Goal: Task Accomplishment & Management: Manage account settings

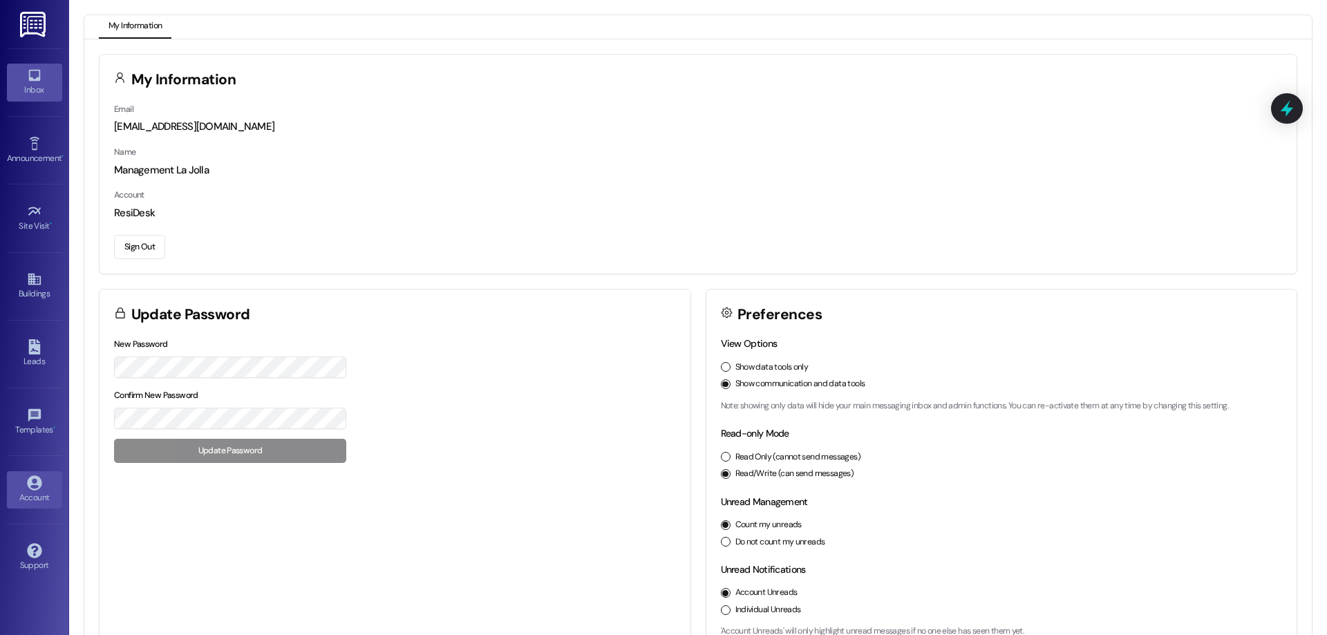
click at [46, 88] on div "Inbox" at bounding box center [34, 90] width 69 height 14
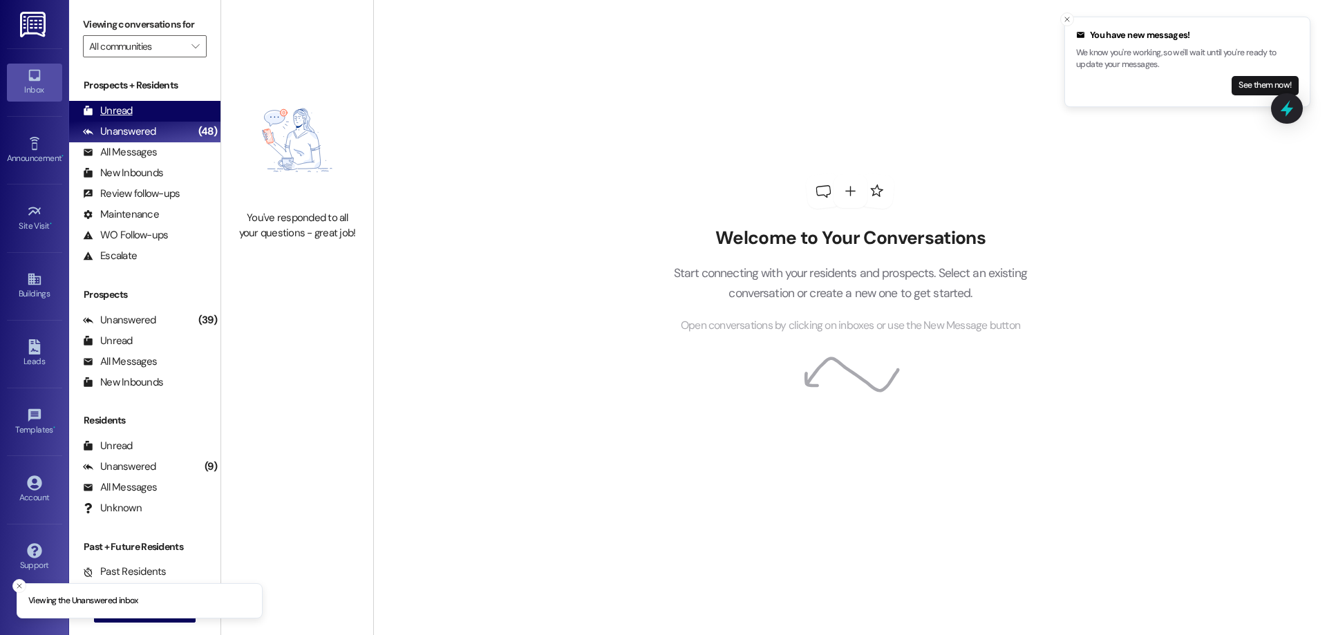
click at [135, 110] on div "Unread (0)" at bounding box center [144, 111] width 151 height 21
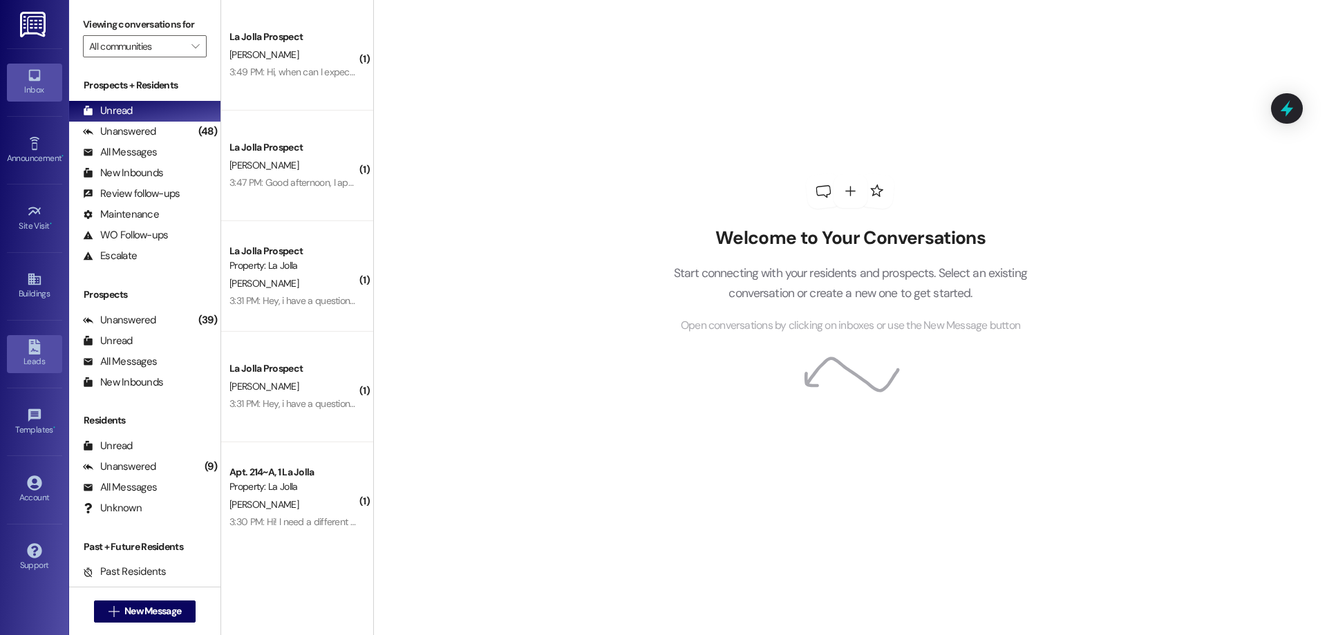
click at [17, 357] on div "Leads" at bounding box center [34, 361] width 69 height 14
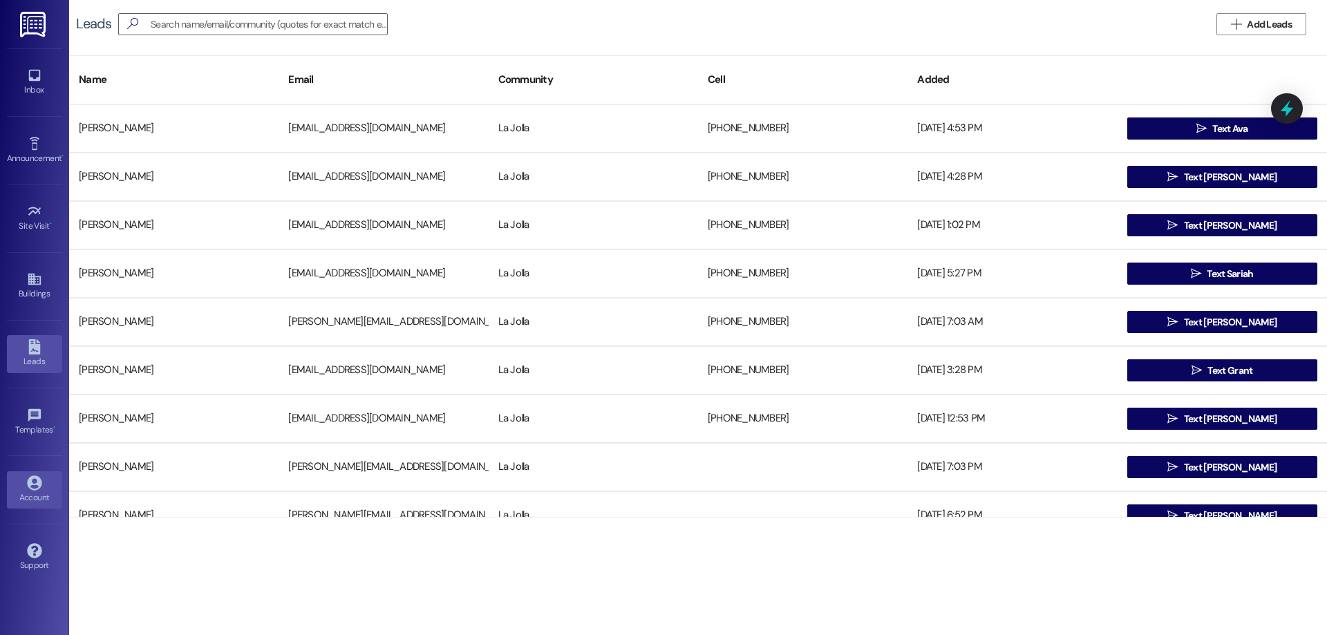
click at [38, 493] on div "Account" at bounding box center [34, 498] width 69 height 14
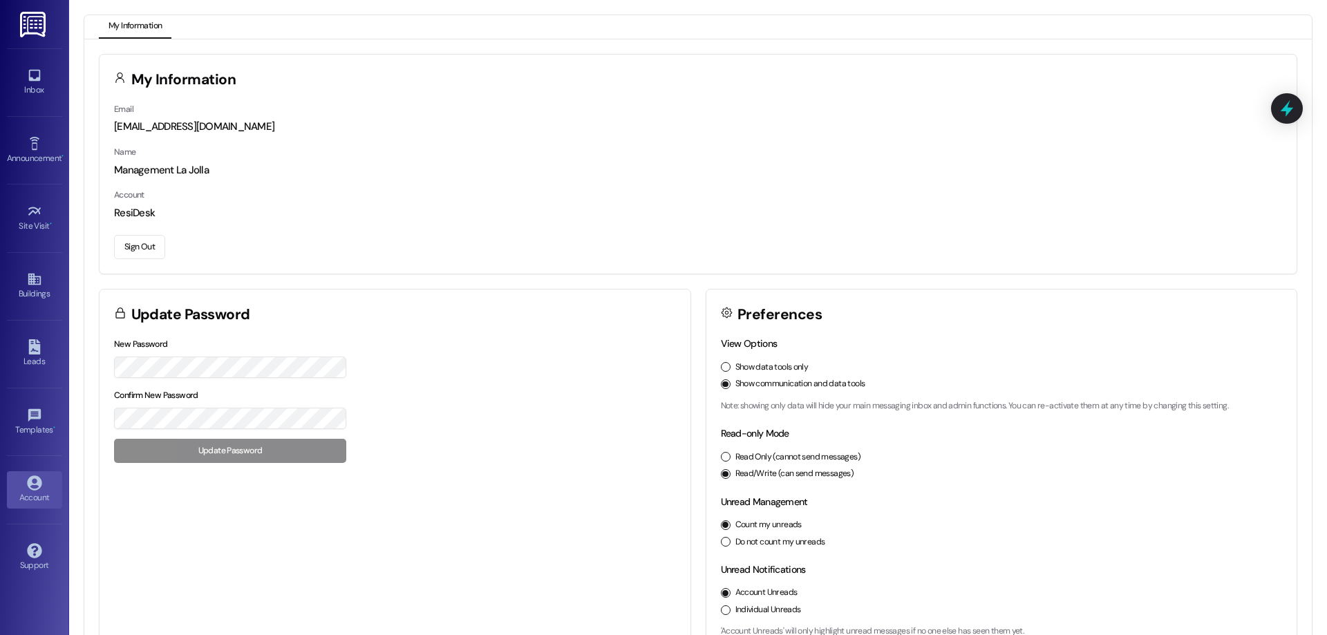
click at [142, 251] on button "Sign Out" at bounding box center [139, 247] width 51 height 24
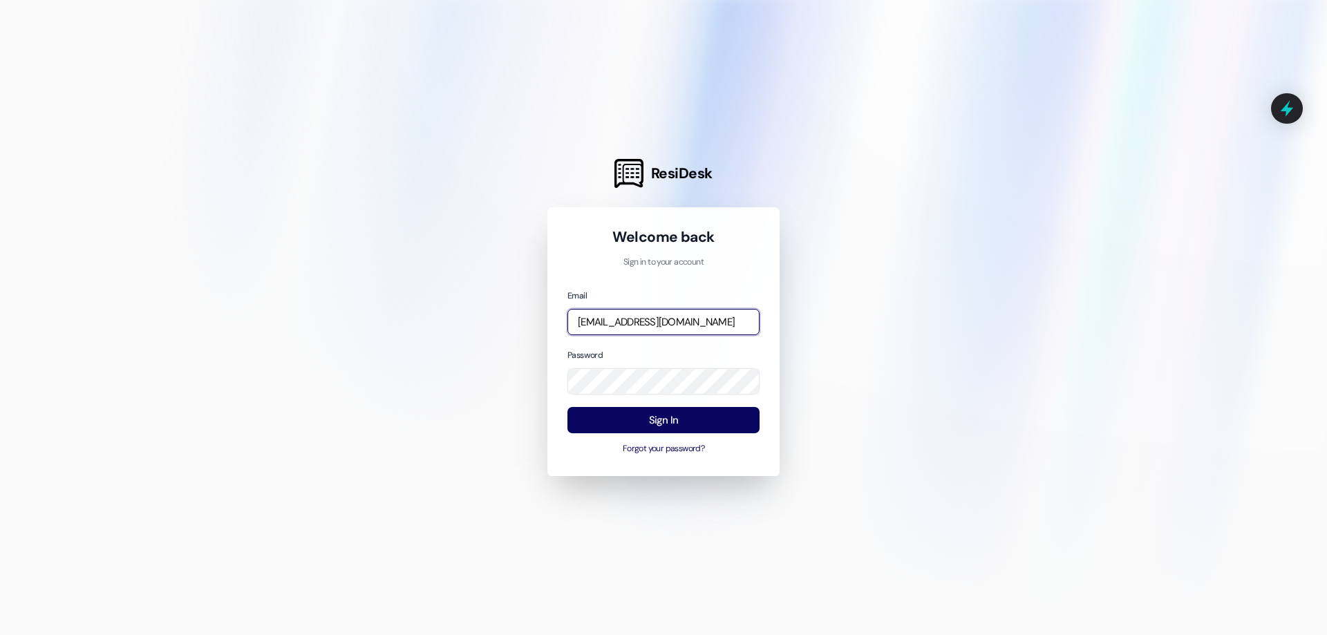
click at [658, 320] on input "[EMAIL_ADDRESS][DOMAIN_NAME]" at bounding box center [663, 322] width 192 height 27
type input "[EMAIL_ADDRESS][DOMAIN_NAME]"
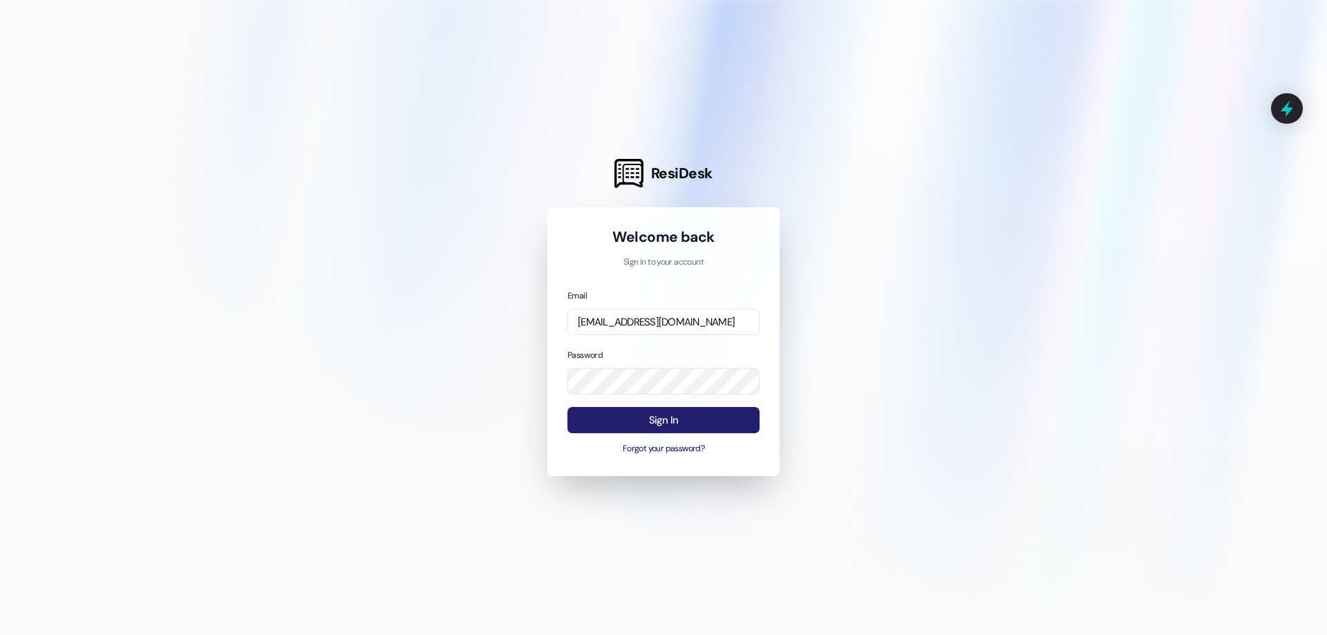
click at [693, 422] on button "Sign In" at bounding box center [663, 420] width 192 height 27
